Goal: Navigation & Orientation: Find specific page/section

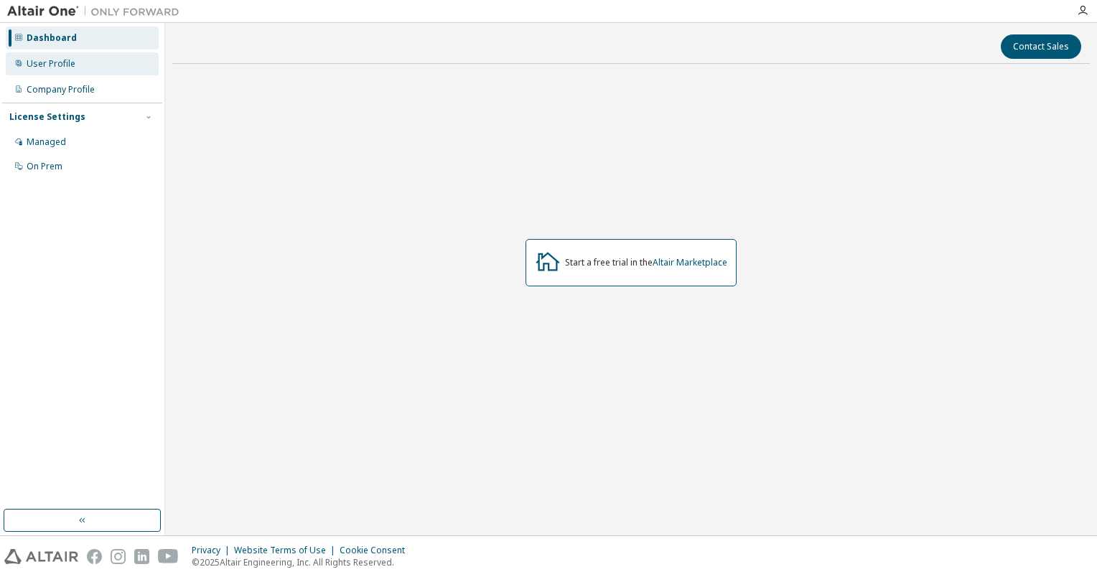
click at [79, 67] on div "User Profile" at bounding box center [82, 63] width 153 height 23
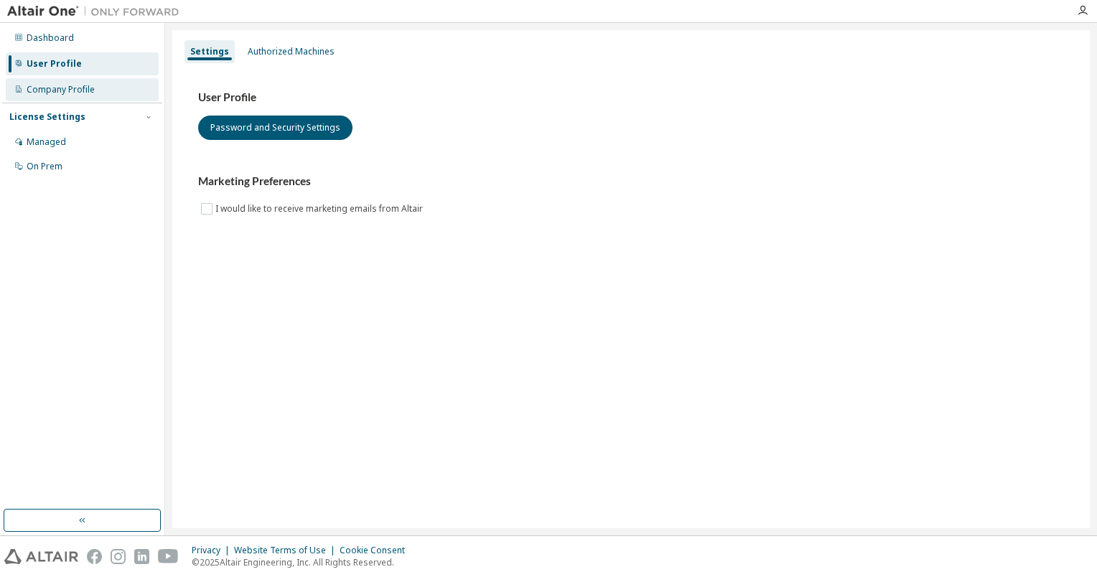
click at [84, 90] on div "Company Profile" at bounding box center [61, 89] width 68 height 11
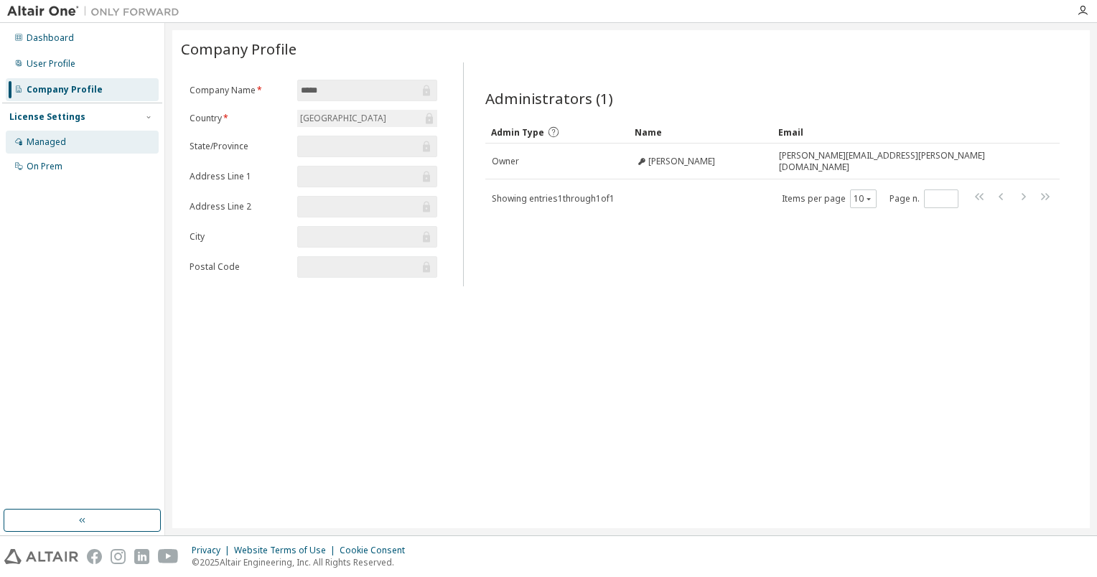
click at [76, 141] on div "Managed" at bounding box center [82, 142] width 153 height 23
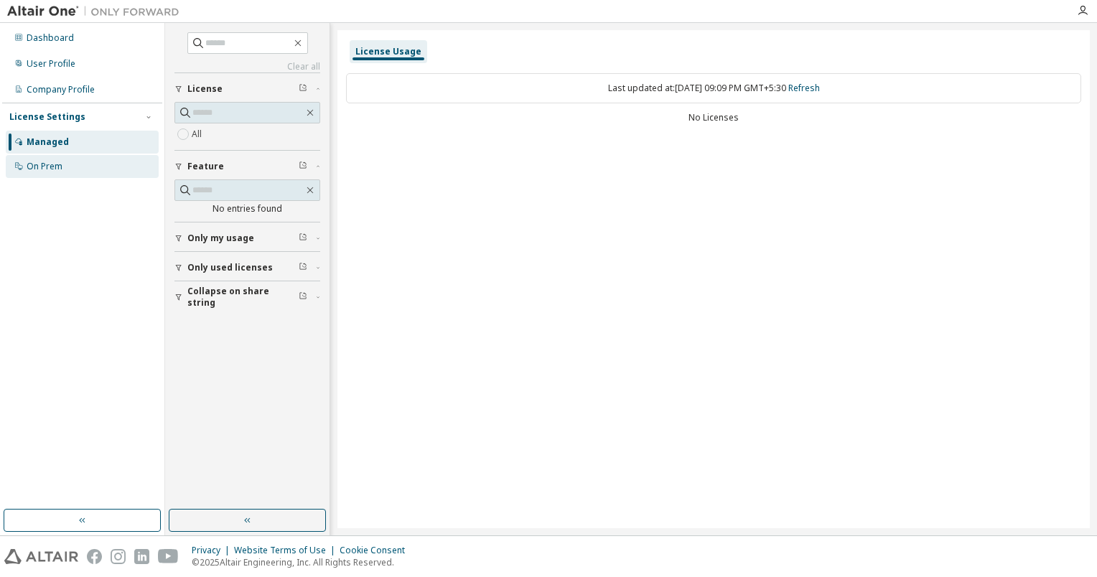
click at [47, 164] on div "On Prem" at bounding box center [45, 166] width 36 height 11
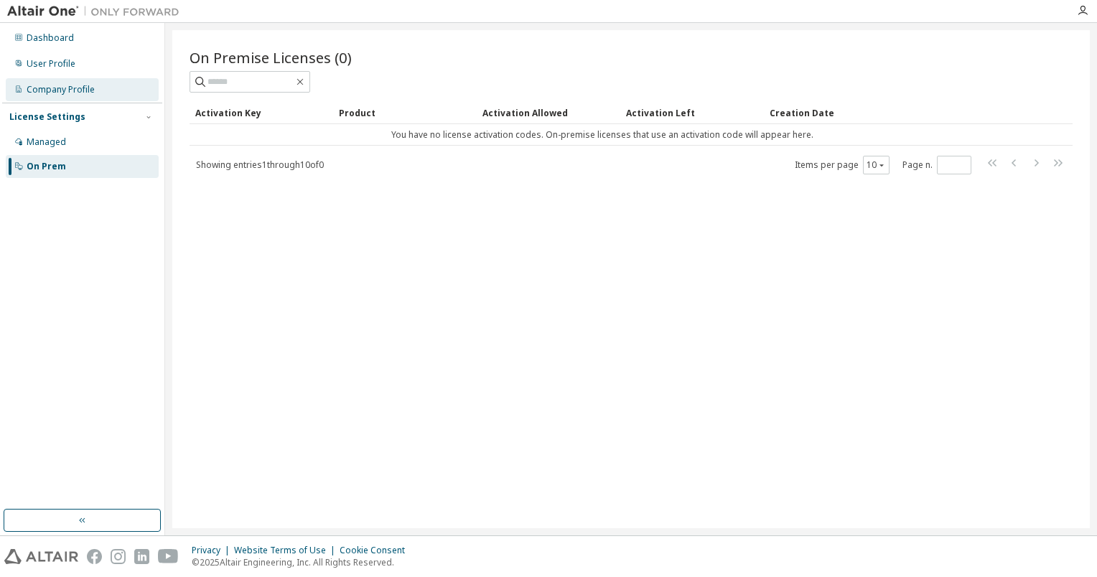
click at [67, 91] on div "Company Profile" at bounding box center [61, 89] width 68 height 11
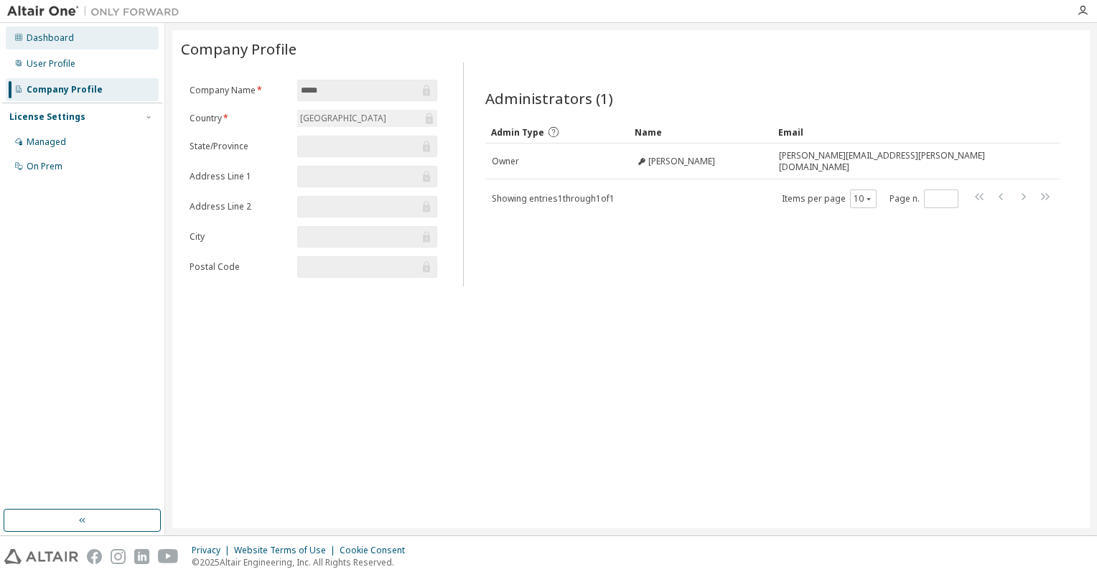
click at [63, 39] on div "Dashboard" at bounding box center [50, 37] width 47 height 11
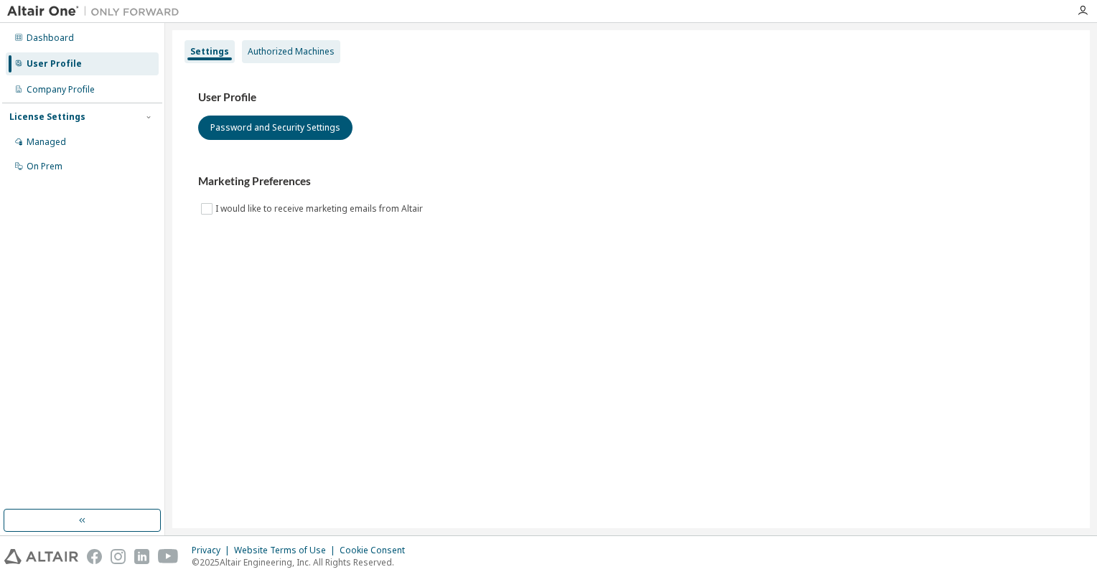
click at [295, 47] on div "Authorized Machines" at bounding box center [291, 51] width 87 height 11
